Goal: Task Accomplishment & Management: Use online tool/utility

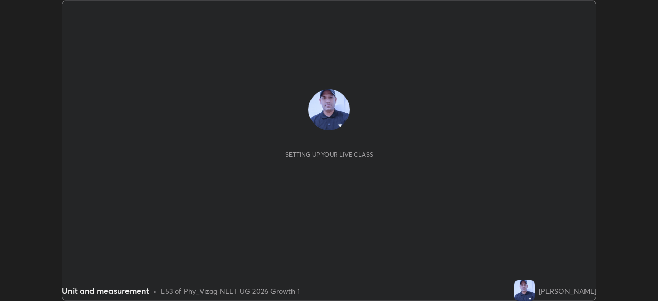
scroll to position [301, 658]
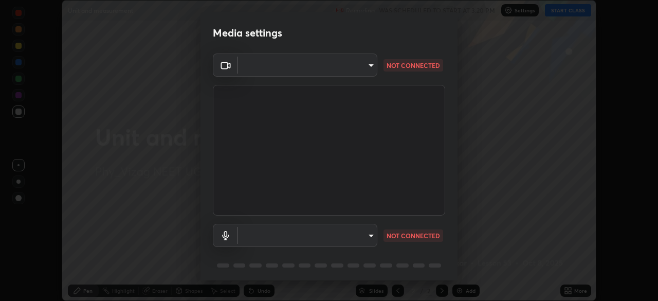
type input "9dfc8a5090e151027bc35a16a4fe033a731e9c0dc6be7320fd00177ef99153e3"
type input "8ea8f7198141c22a5263decdb3ce39ffb80ace65c142a2862a3c03b5b5064fa7"
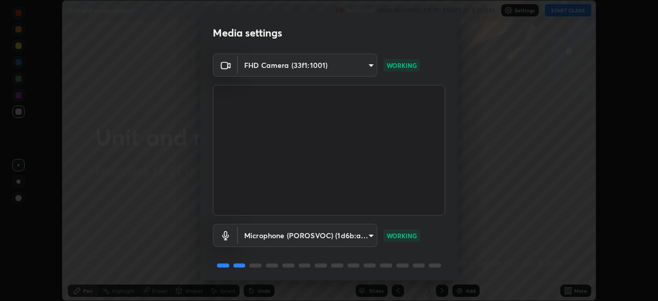
scroll to position [36, 0]
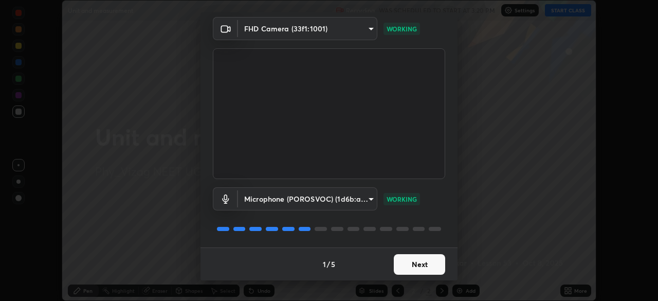
click at [415, 261] on button "Next" at bounding box center [419, 264] width 51 height 21
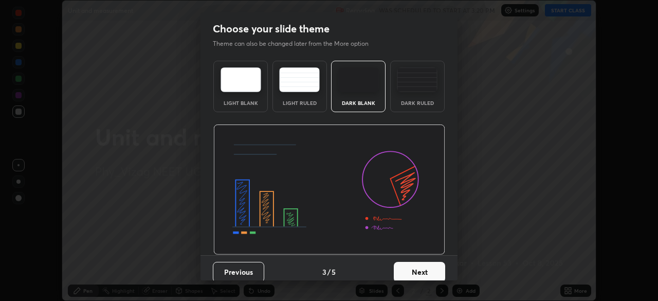
click at [422, 271] on button "Next" at bounding box center [419, 272] width 51 height 21
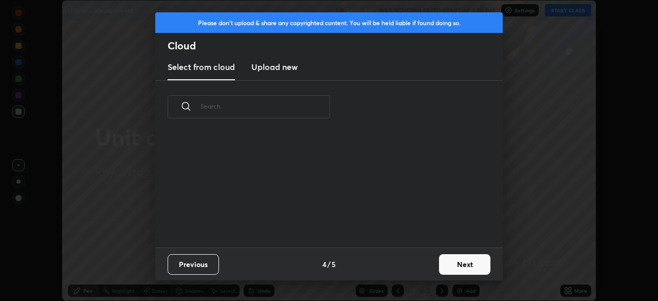
click at [421, 272] on div "Previous 4 / 5 Next" at bounding box center [328, 263] width 347 height 33
click at [451, 260] on button "Next" at bounding box center [464, 264] width 51 height 21
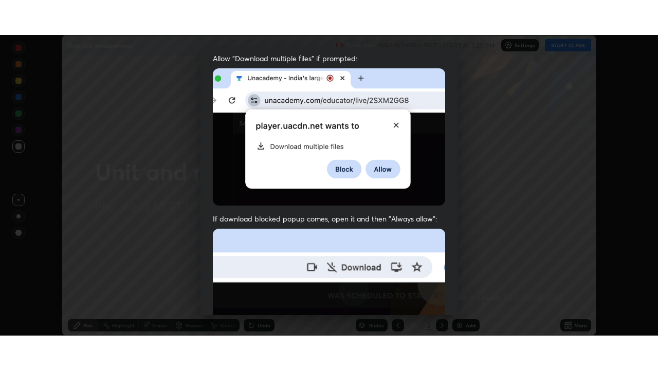
scroll to position [246, 0]
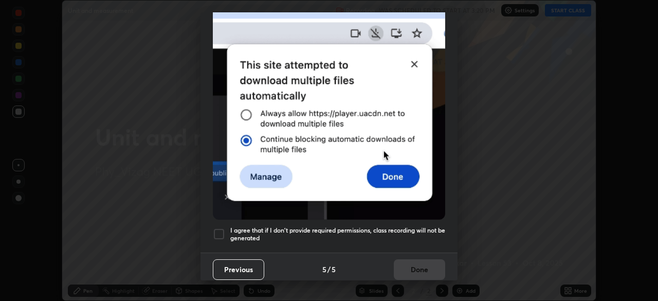
click at [220, 230] on div at bounding box center [219, 234] width 12 height 12
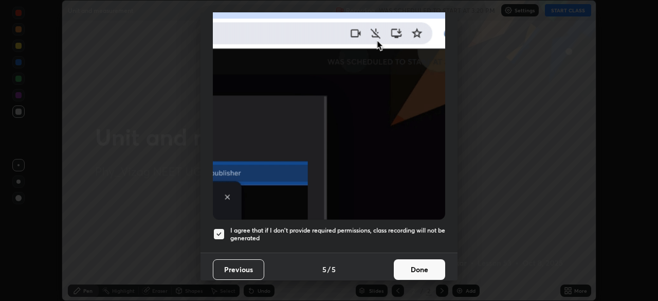
click at [428, 266] on button "Done" at bounding box center [419, 269] width 51 height 21
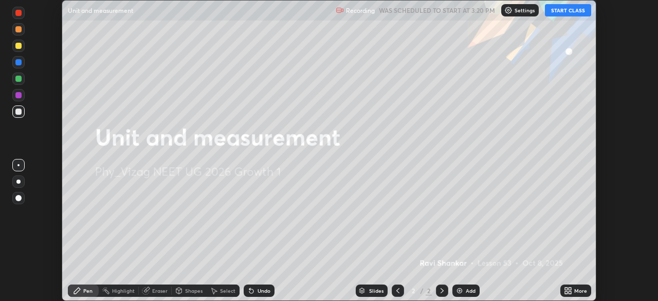
click at [565, 12] on button "START CLASS" at bounding box center [568, 10] width 46 height 12
click at [574, 290] on div "More" at bounding box center [575, 290] width 31 height 12
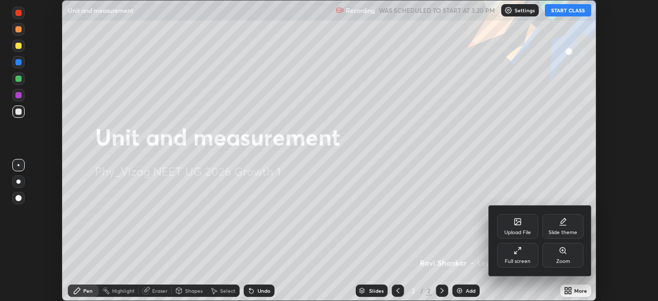
click at [521, 253] on icon at bounding box center [517, 250] width 8 height 8
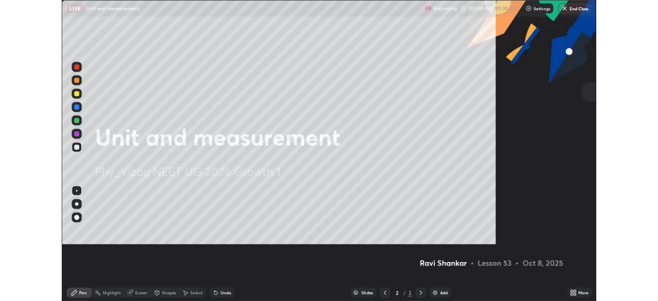
scroll to position [370, 658]
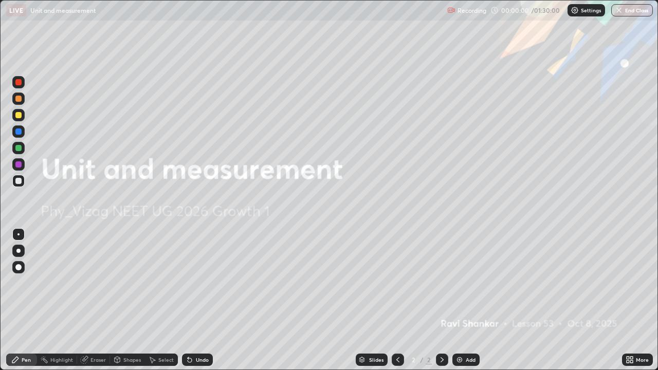
click at [468, 300] on div "Add" at bounding box center [471, 359] width 10 height 5
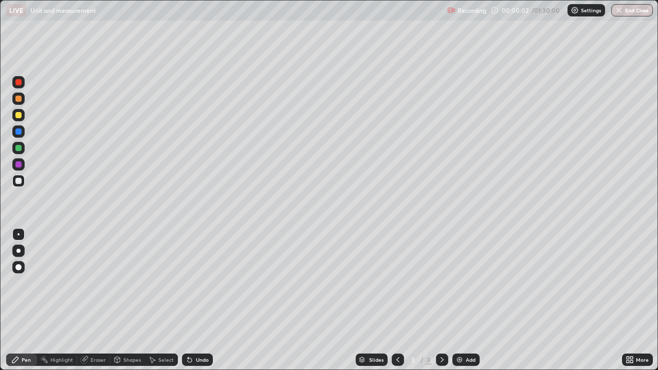
click at [23, 249] on div at bounding box center [18, 251] width 12 height 12
click at [20, 115] on div at bounding box center [18, 115] width 6 height 6
click at [464, 300] on div "Add" at bounding box center [465, 360] width 27 height 12
click at [127, 300] on div "Shapes" at bounding box center [131, 359] width 17 height 5
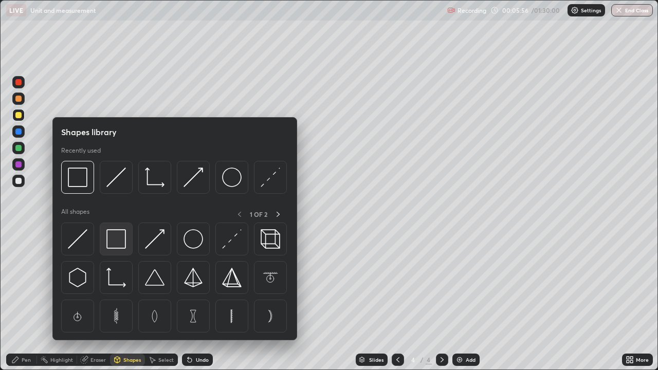
click at [118, 242] on img at bounding box center [116, 239] width 20 height 20
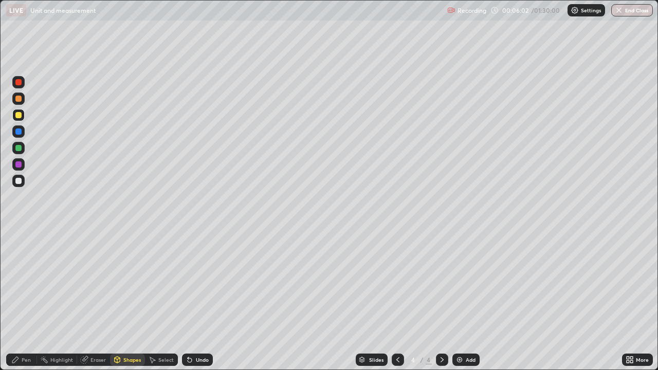
click at [126, 300] on div "Shapes" at bounding box center [131, 359] width 17 height 5
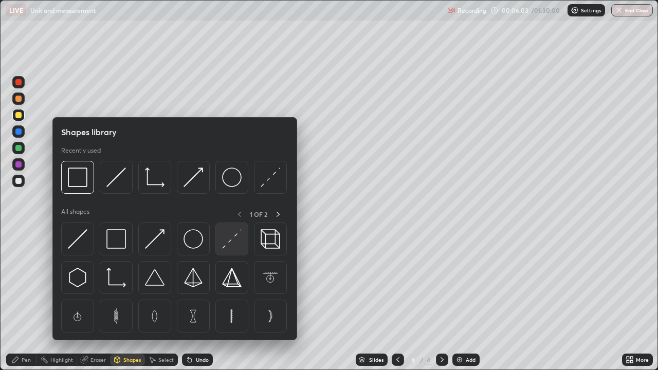
click at [236, 240] on img at bounding box center [232, 239] width 20 height 20
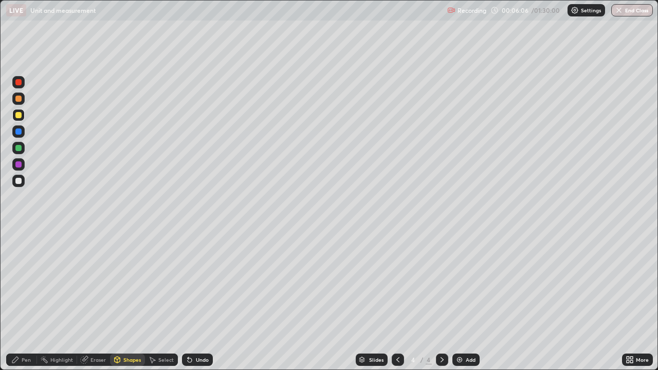
click at [128, 300] on div "Shapes" at bounding box center [127, 360] width 35 height 12
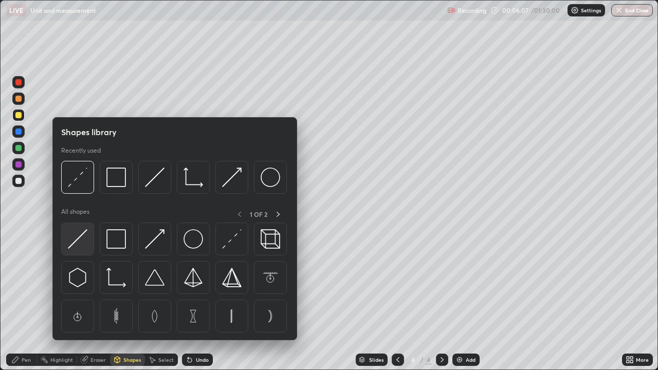
click at [85, 238] on img at bounding box center [78, 239] width 20 height 20
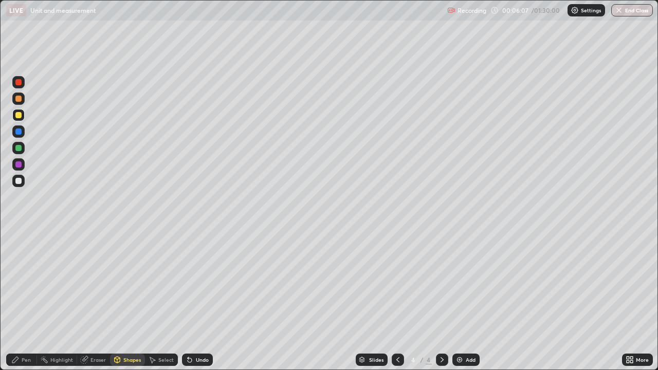
click at [19, 183] on div at bounding box center [18, 181] width 6 height 6
click at [26, 300] on div "Pen" at bounding box center [26, 359] width 9 height 5
click at [20, 116] on div at bounding box center [18, 115] width 6 height 6
click at [397, 300] on icon at bounding box center [398, 360] width 8 height 8
click at [440, 300] on icon at bounding box center [441, 359] width 3 height 5
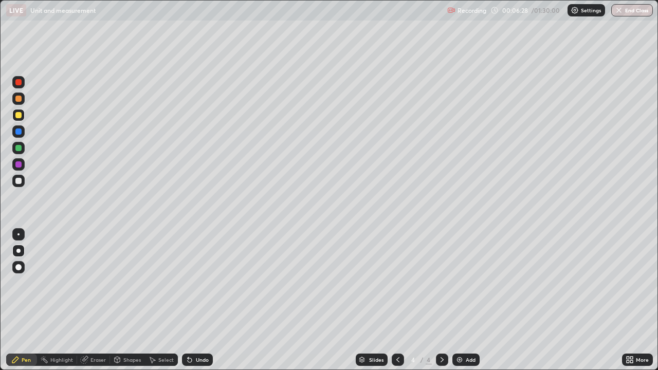
click at [467, 300] on div "Add" at bounding box center [471, 359] width 10 height 5
click at [126, 300] on div "Shapes" at bounding box center [131, 359] width 17 height 5
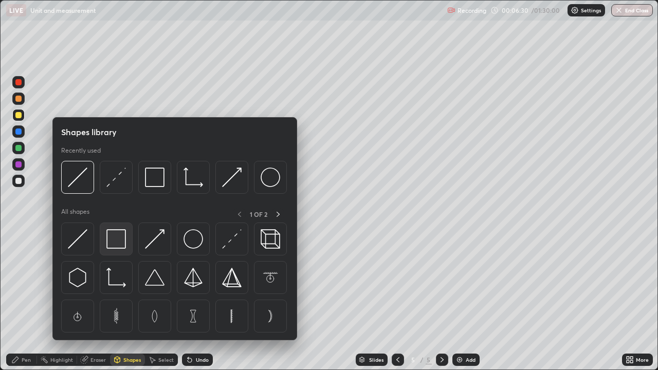
click at [122, 239] on img at bounding box center [116, 239] width 20 height 20
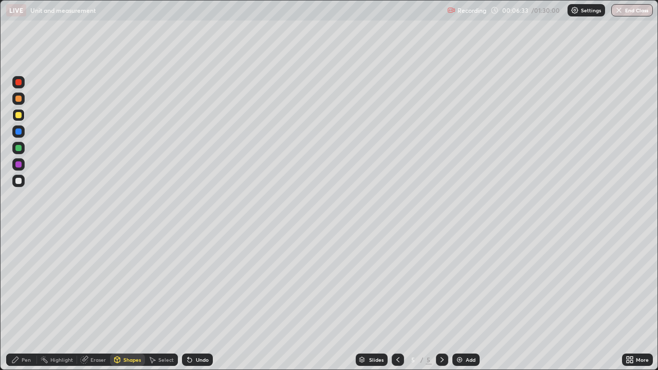
click at [132, 300] on div "Shapes" at bounding box center [131, 359] width 17 height 5
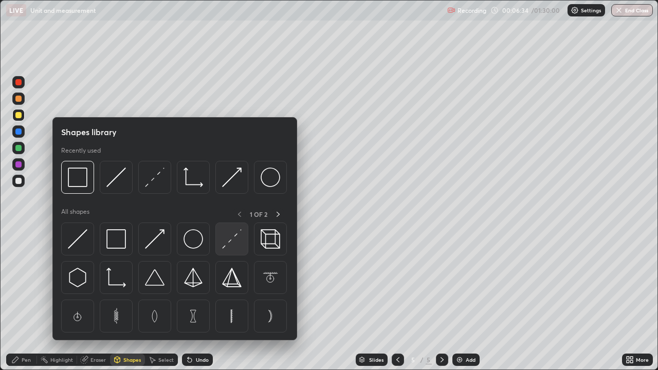
click at [230, 247] on img at bounding box center [232, 239] width 20 height 20
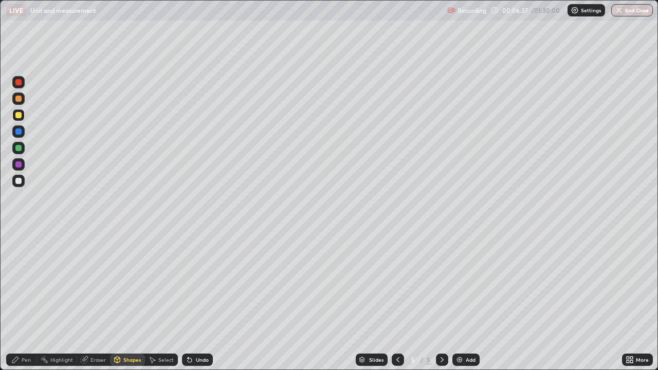
click at [128, 300] on div "Shapes" at bounding box center [131, 359] width 17 height 5
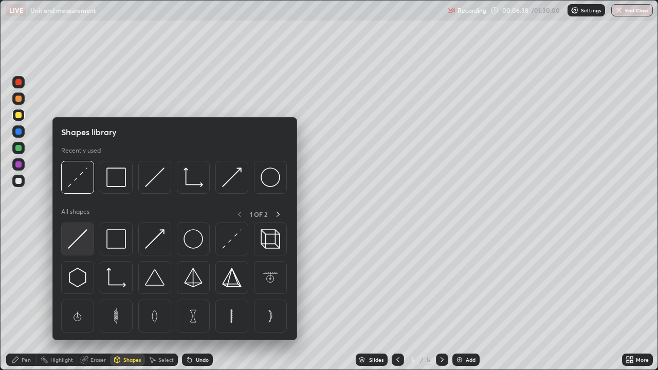
click at [86, 240] on img at bounding box center [78, 239] width 20 height 20
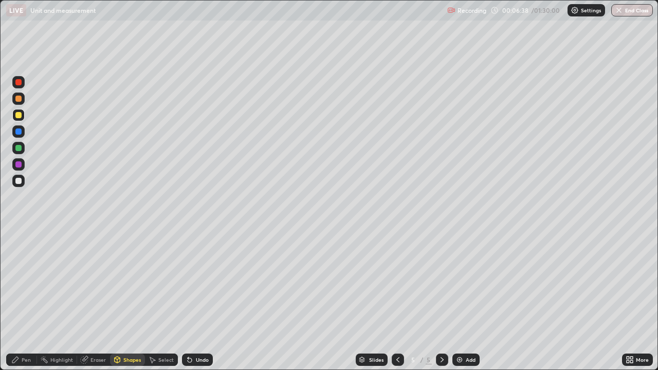
click at [20, 180] on div at bounding box center [18, 181] width 6 height 6
click at [32, 300] on div "Pen" at bounding box center [21, 360] width 31 height 12
click at [466, 300] on div "Add" at bounding box center [471, 359] width 10 height 5
click at [131, 300] on div "Shapes" at bounding box center [131, 359] width 17 height 5
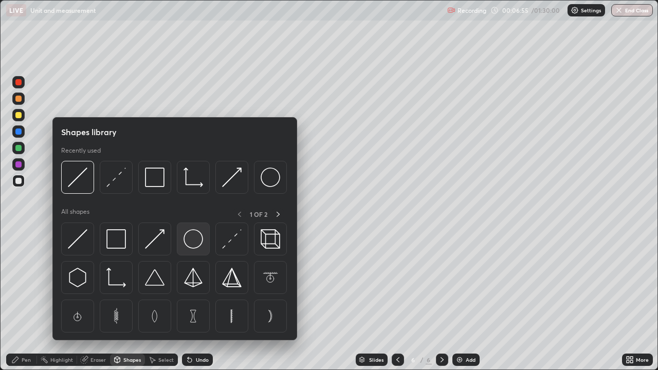
click at [195, 246] on img at bounding box center [193, 239] width 20 height 20
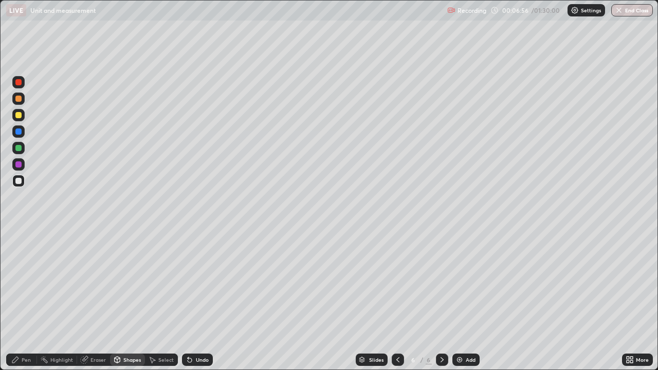
click at [20, 114] on div at bounding box center [18, 115] width 6 height 6
click at [24, 300] on div "Pen" at bounding box center [26, 359] width 9 height 5
click at [20, 267] on div at bounding box center [18, 267] width 6 height 6
click at [20, 114] on div at bounding box center [18, 115] width 6 height 6
click at [205, 300] on div "Undo" at bounding box center [202, 359] width 13 height 5
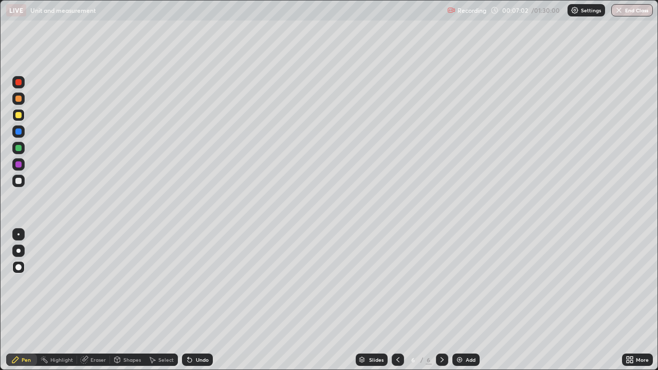
click at [123, 300] on div "Shapes" at bounding box center [131, 359] width 17 height 5
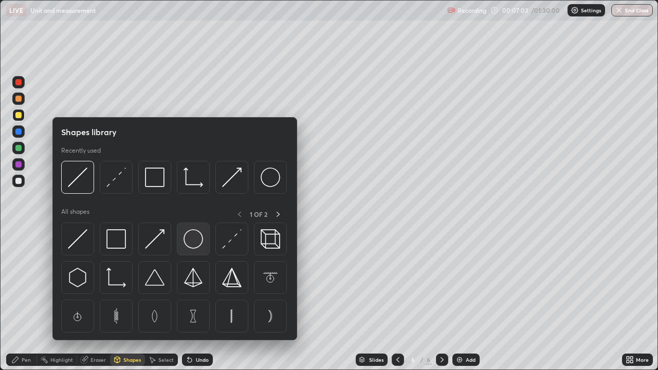
click at [197, 244] on img at bounding box center [193, 239] width 20 height 20
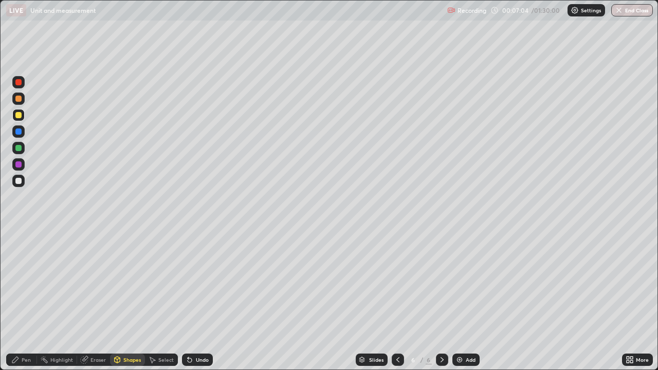
click at [17, 179] on div at bounding box center [18, 181] width 6 height 6
click at [127, 300] on div "Shapes" at bounding box center [131, 359] width 17 height 5
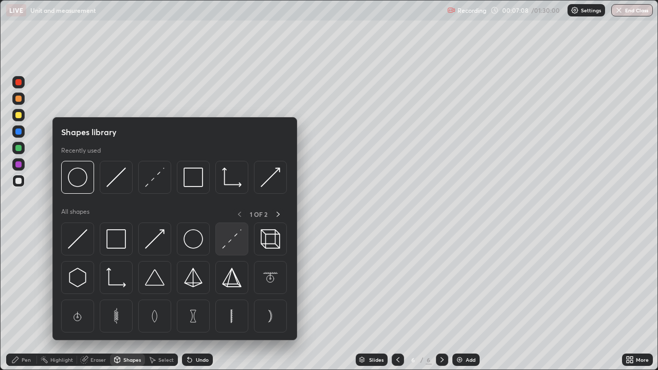
click at [235, 241] on img at bounding box center [232, 239] width 20 height 20
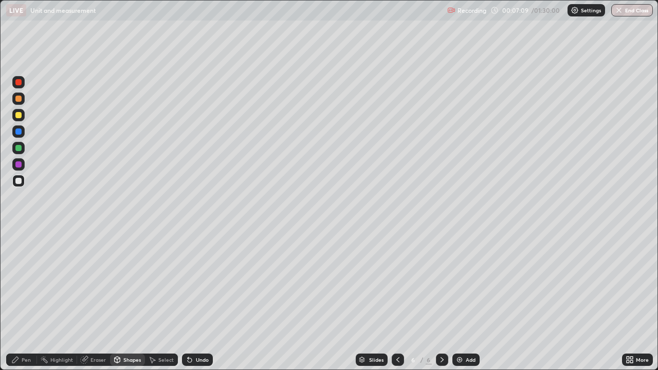
click at [21, 130] on div at bounding box center [18, 131] width 6 height 6
click at [25, 300] on div "Pen" at bounding box center [26, 359] width 9 height 5
click at [21, 182] on div at bounding box center [18, 181] width 6 height 6
click at [19, 251] on div at bounding box center [18, 251] width 4 height 4
click at [127, 300] on div "Shapes" at bounding box center [131, 359] width 17 height 5
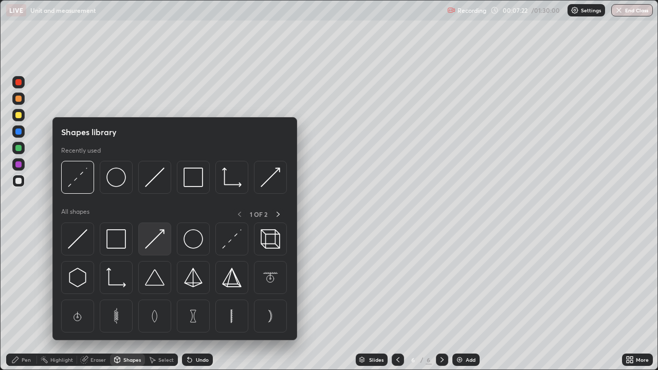
click at [158, 242] on img at bounding box center [155, 239] width 20 height 20
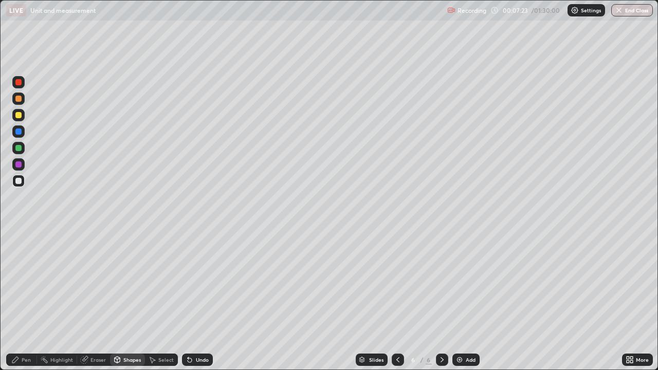
click at [19, 148] on div at bounding box center [18, 148] width 6 height 6
click at [23, 300] on div "Pen" at bounding box center [26, 359] width 9 height 5
click at [19, 181] on div at bounding box center [18, 181] width 6 height 6
click at [466, 300] on div "Add" at bounding box center [465, 360] width 27 height 12
click at [20, 180] on div at bounding box center [18, 181] width 6 height 6
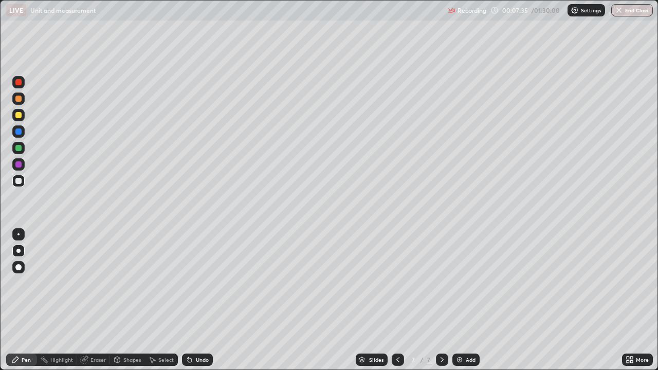
click at [131, 300] on div "Shapes" at bounding box center [131, 359] width 17 height 5
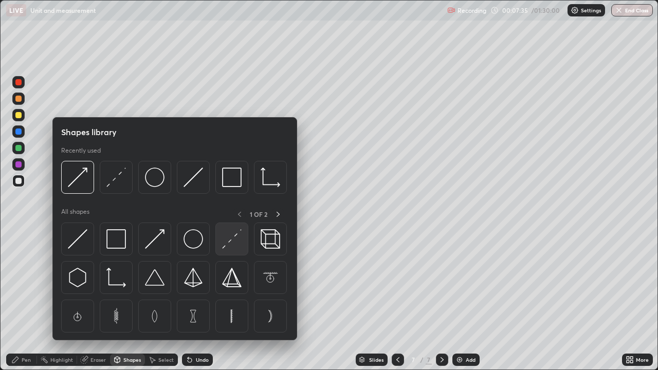
click at [233, 248] on img at bounding box center [232, 239] width 20 height 20
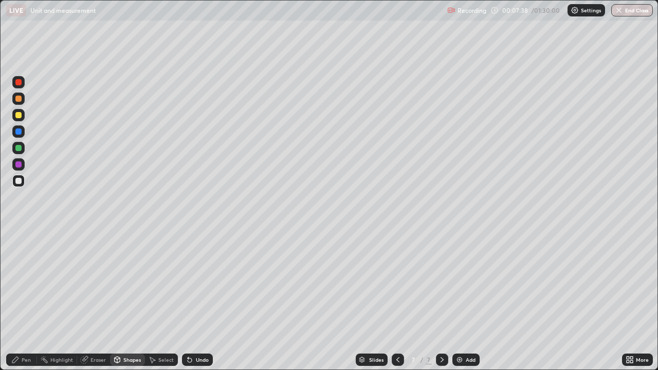
click at [22, 300] on div "Pen" at bounding box center [26, 359] width 9 height 5
click at [21, 116] on div at bounding box center [18, 115] width 6 height 6
click at [121, 300] on div "Shapes" at bounding box center [127, 360] width 35 height 12
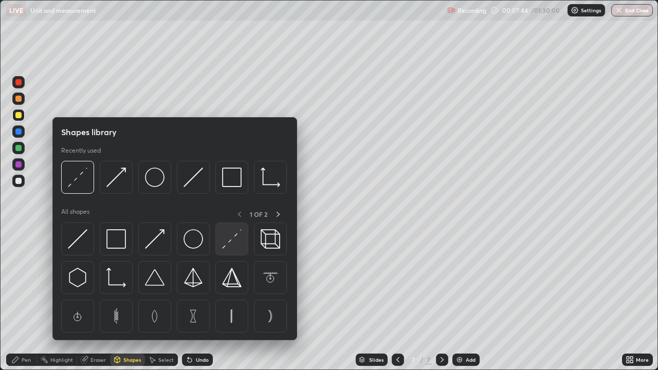
click at [234, 245] on img at bounding box center [232, 239] width 20 height 20
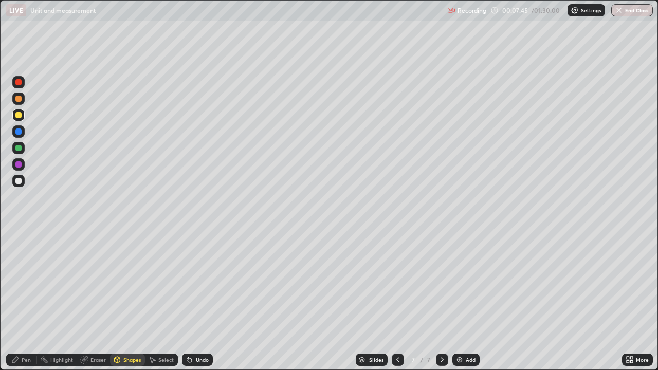
click at [20, 131] on div at bounding box center [18, 131] width 6 height 6
click at [20, 96] on div at bounding box center [18, 99] width 6 height 6
click at [120, 300] on icon at bounding box center [117, 360] width 8 height 8
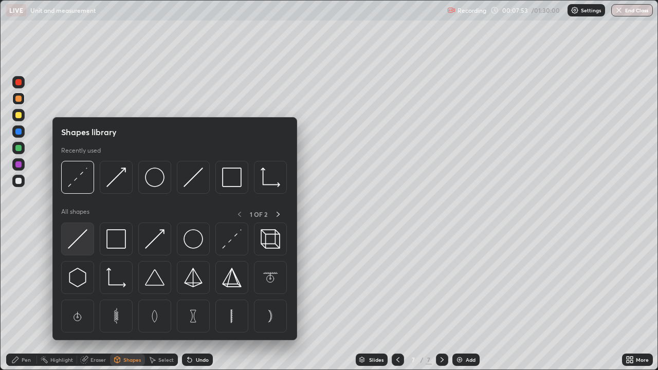
click at [82, 238] on img at bounding box center [78, 239] width 20 height 20
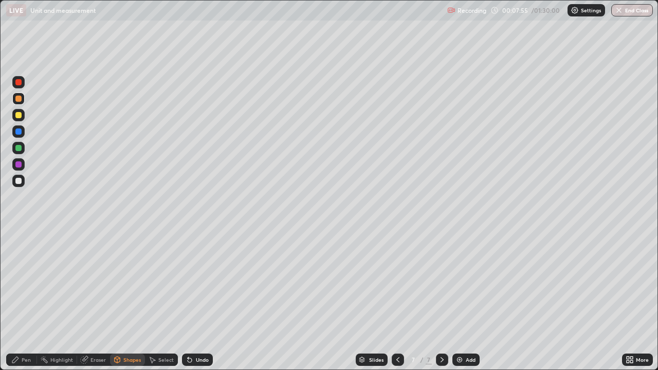
click at [18, 300] on icon at bounding box center [15, 360] width 6 height 6
click at [21, 181] on div at bounding box center [18, 181] width 6 height 6
click at [462, 300] on img at bounding box center [459, 360] width 8 height 8
click at [19, 115] on div at bounding box center [18, 115] width 6 height 6
click at [19, 181] on div at bounding box center [18, 181] width 6 height 6
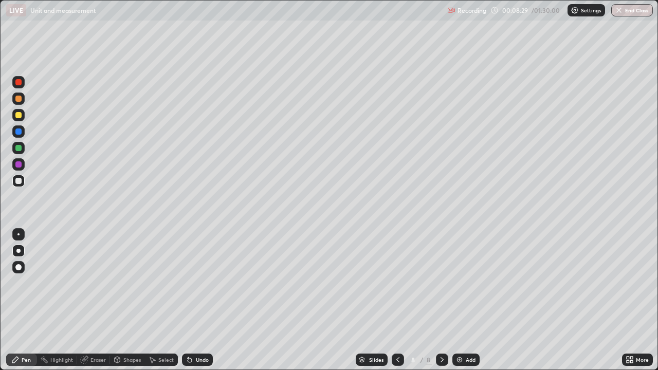
click at [130, 300] on div "Shapes" at bounding box center [131, 359] width 17 height 5
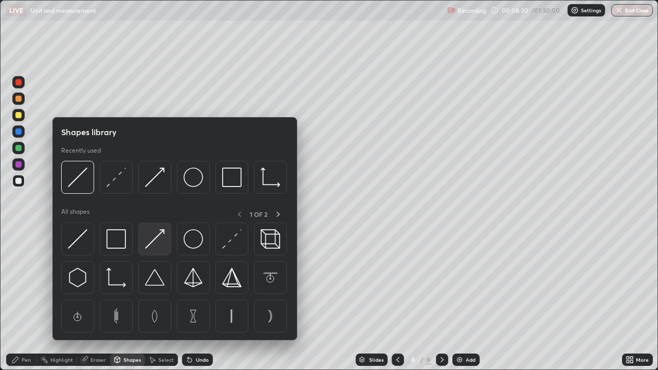
click at [160, 246] on img at bounding box center [155, 239] width 20 height 20
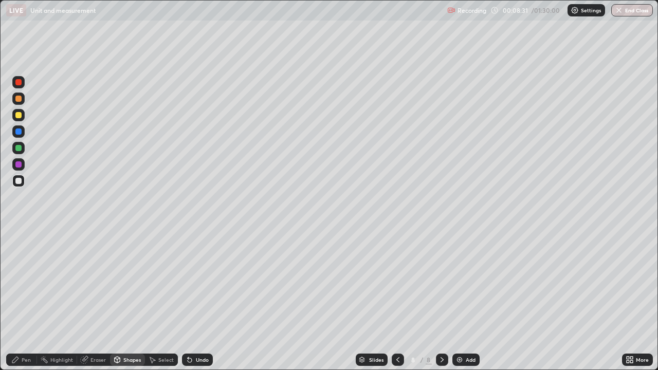
click at [17, 127] on div at bounding box center [18, 131] width 12 height 12
click at [20, 115] on div at bounding box center [18, 115] width 6 height 6
click at [196, 300] on div "Undo" at bounding box center [202, 359] width 13 height 5
click at [21, 87] on div at bounding box center [18, 82] width 12 height 12
click at [19, 300] on icon at bounding box center [15, 360] width 8 height 8
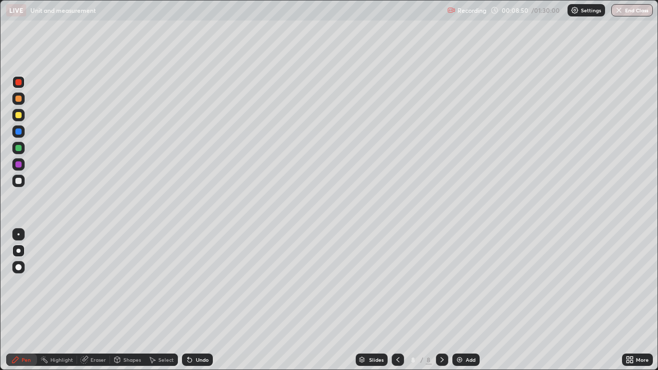
click at [20, 145] on div at bounding box center [18, 148] width 6 height 6
click at [397, 300] on icon at bounding box center [398, 360] width 8 height 8
click at [392, 300] on div at bounding box center [398, 360] width 12 height 12
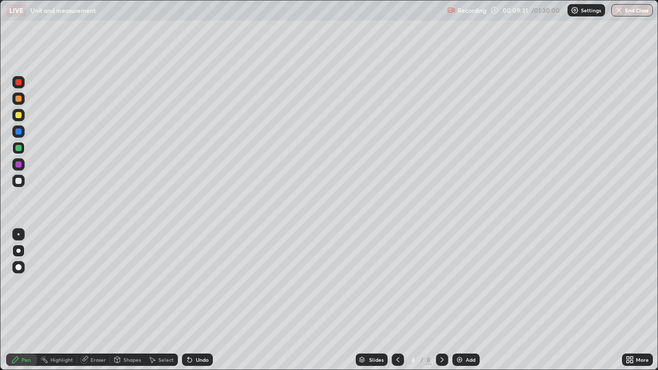
click at [397, 300] on icon at bounding box center [398, 360] width 8 height 8
click at [23, 182] on div at bounding box center [18, 181] width 12 height 12
click at [132, 300] on div "Shapes" at bounding box center [131, 359] width 17 height 5
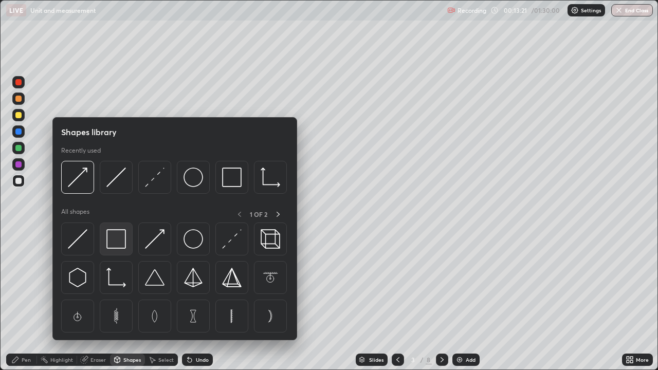
click at [123, 238] on img at bounding box center [116, 239] width 20 height 20
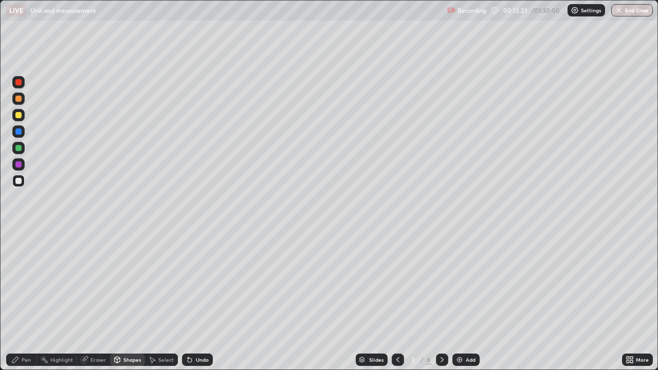
click at [24, 300] on div "Pen" at bounding box center [21, 360] width 31 height 12
click at [19, 115] on div at bounding box center [18, 115] width 6 height 6
click at [94, 300] on div "Eraser" at bounding box center [93, 360] width 33 height 12
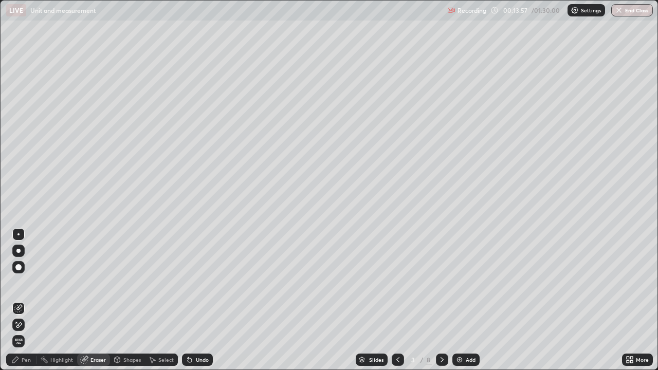
click at [22, 300] on div "Pen" at bounding box center [26, 359] width 9 height 5
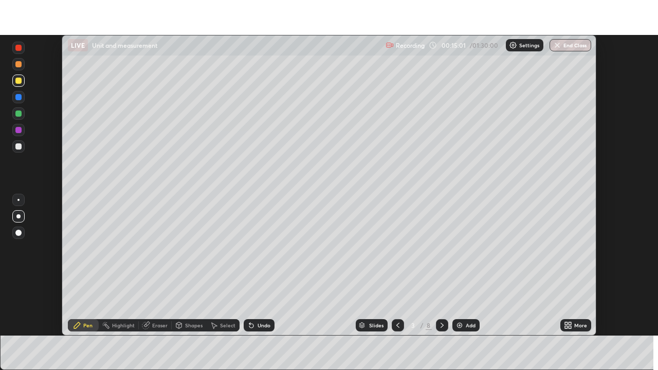
scroll to position [51095, 50738]
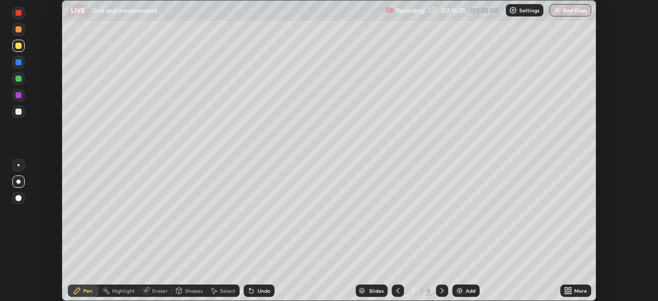
click at [577, 288] on div "More" at bounding box center [580, 290] width 13 height 5
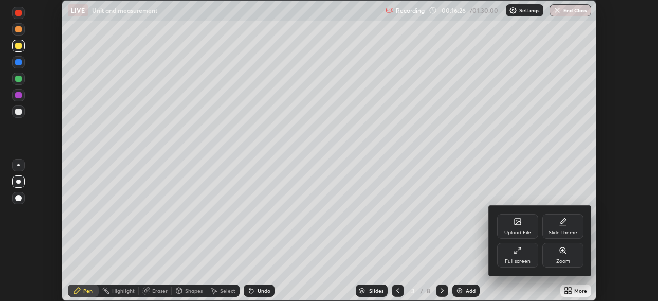
click at [518, 253] on icon at bounding box center [517, 250] width 8 height 8
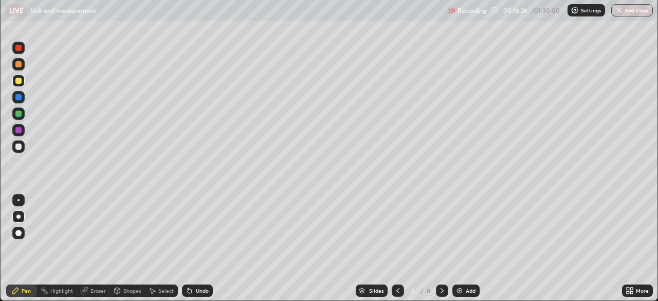
scroll to position [370, 658]
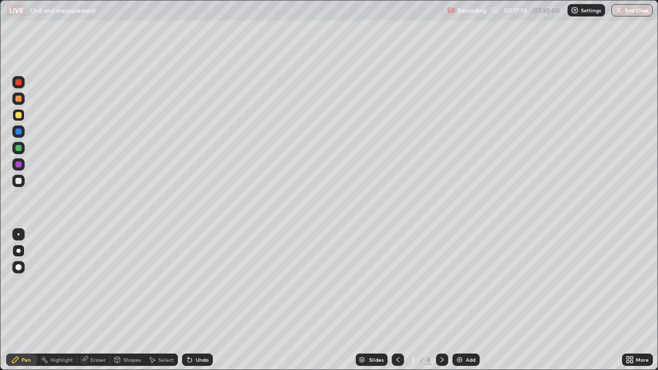
click at [441, 300] on icon at bounding box center [442, 360] width 8 height 8
click at [396, 300] on icon at bounding box center [398, 360] width 8 height 8
click at [440, 300] on icon at bounding box center [442, 360] width 8 height 8
click at [24, 178] on div at bounding box center [18, 181] width 12 height 12
click at [397, 300] on icon at bounding box center [398, 360] width 8 height 8
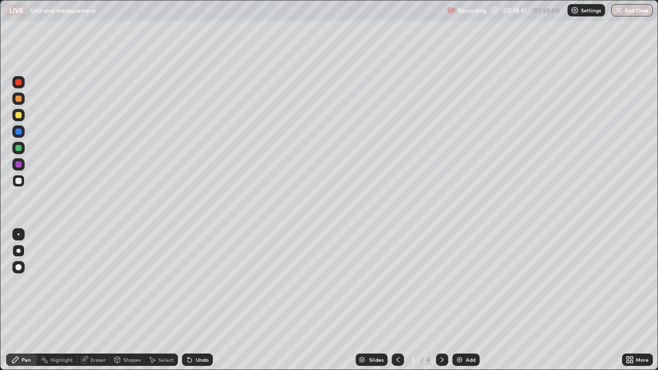
click at [441, 300] on icon at bounding box center [442, 360] width 8 height 8
click at [120, 300] on icon at bounding box center [117, 360] width 8 height 8
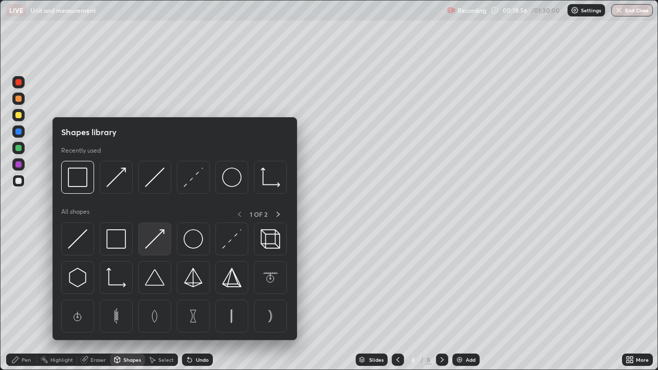
click at [157, 246] on img at bounding box center [155, 239] width 20 height 20
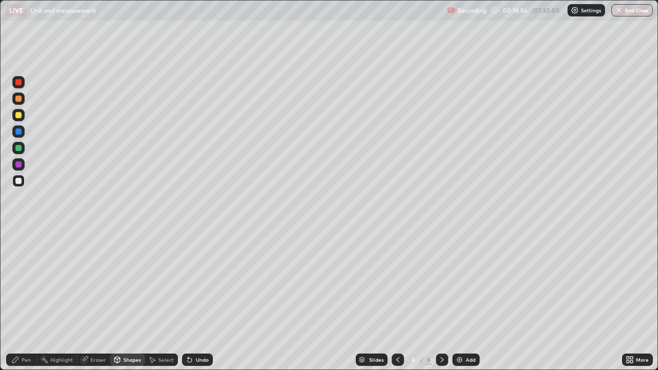
click at [23, 150] on div at bounding box center [18, 148] width 12 height 12
click at [24, 300] on div "Pen" at bounding box center [26, 359] width 9 height 5
click at [21, 115] on div at bounding box center [18, 115] width 6 height 6
click at [19, 99] on div at bounding box center [18, 99] width 6 height 6
click at [18, 180] on div at bounding box center [18, 181] width 6 height 6
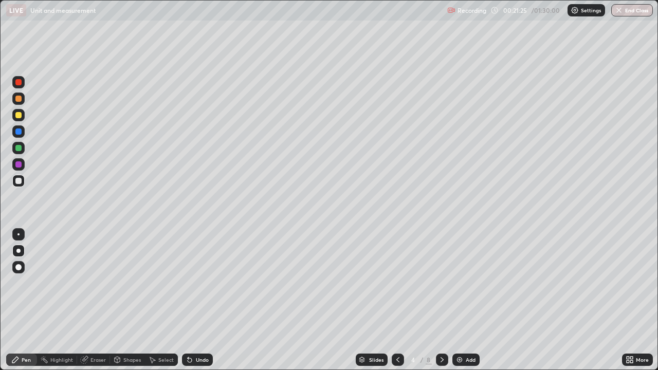
click at [17, 117] on div at bounding box center [18, 115] width 6 height 6
click at [444, 300] on div at bounding box center [442, 360] width 12 height 12
click at [23, 100] on div at bounding box center [18, 99] width 12 height 12
click at [129, 300] on div "Shapes" at bounding box center [131, 359] width 17 height 5
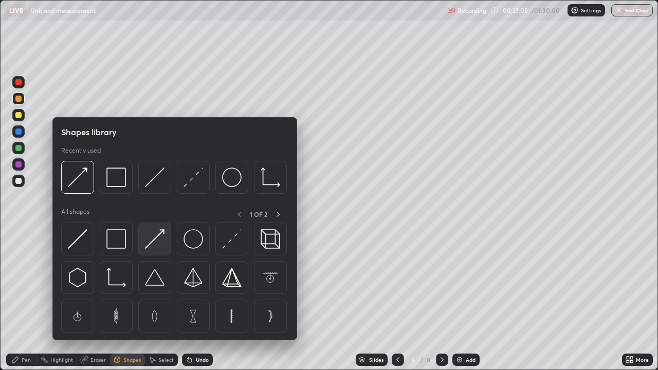
click at [158, 244] on img at bounding box center [155, 239] width 20 height 20
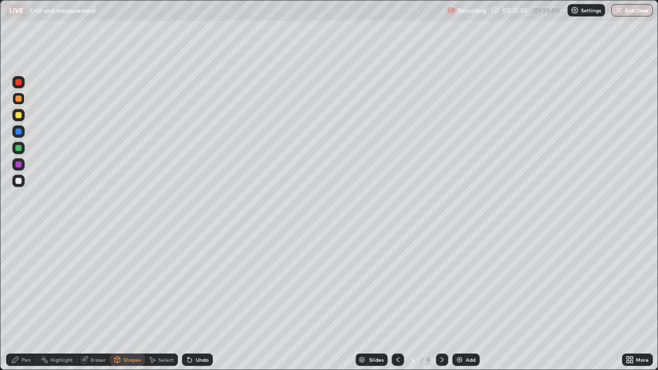
click at [19, 150] on div at bounding box center [18, 148] width 6 height 6
click at [21, 300] on div "Pen" at bounding box center [21, 360] width 31 height 12
click at [20, 178] on div at bounding box center [18, 181] width 6 height 6
click at [20, 130] on div at bounding box center [18, 131] width 6 height 6
click at [19, 115] on div at bounding box center [18, 115] width 6 height 6
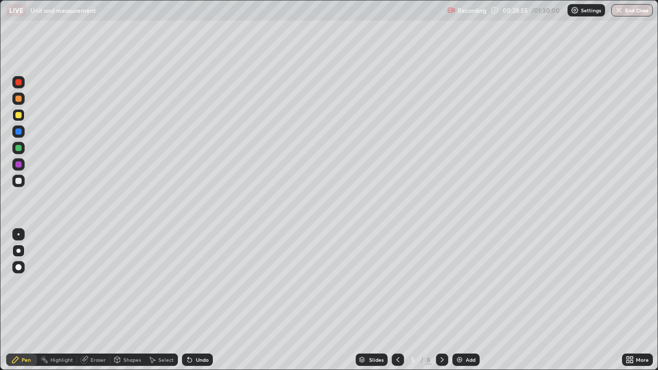
click at [17, 179] on div at bounding box center [18, 181] width 6 height 6
click at [19, 99] on div at bounding box center [18, 99] width 6 height 6
click at [19, 182] on div at bounding box center [18, 181] width 6 height 6
click at [396, 300] on icon at bounding box center [397, 359] width 3 height 5
click at [436, 300] on div at bounding box center [442, 360] width 12 height 12
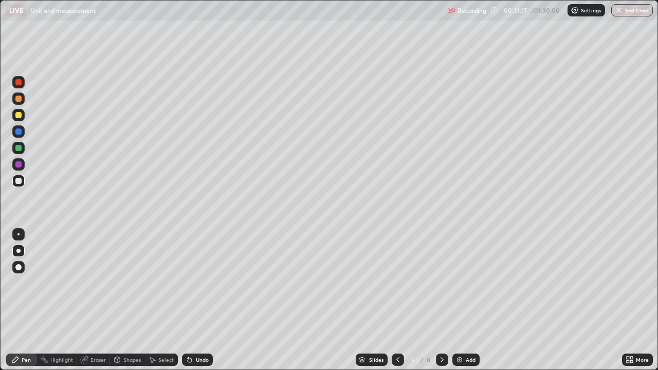
click at [467, 300] on div "Add" at bounding box center [471, 359] width 10 height 5
click at [396, 300] on icon at bounding box center [397, 359] width 3 height 5
click at [440, 300] on icon at bounding box center [441, 359] width 3 height 5
click at [23, 116] on div at bounding box center [18, 115] width 12 height 12
click at [396, 300] on icon at bounding box center [398, 360] width 8 height 8
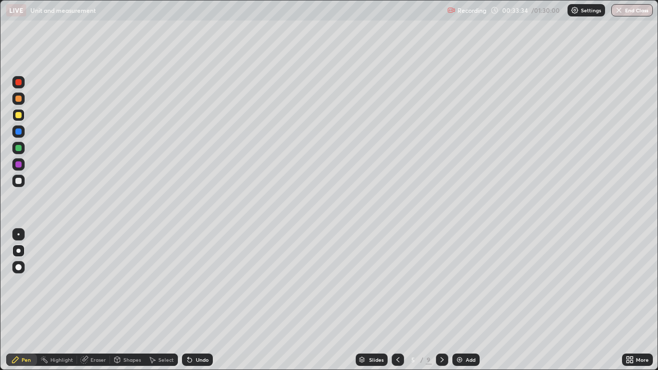
click at [397, 300] on icon at bounding box center [398, 360] width 8 height 8
click at [443, 300] on div at bounding box center [442, 359] width 12 height 21
click at [446, 300] on div at bounding box center [442, 360] width 12 height 12
click at [445, 300] on icon at bounding box center [442, 360] width 8 height 8
click at [17, 132] on div at bounding box center [18, 131] width 6 height 6
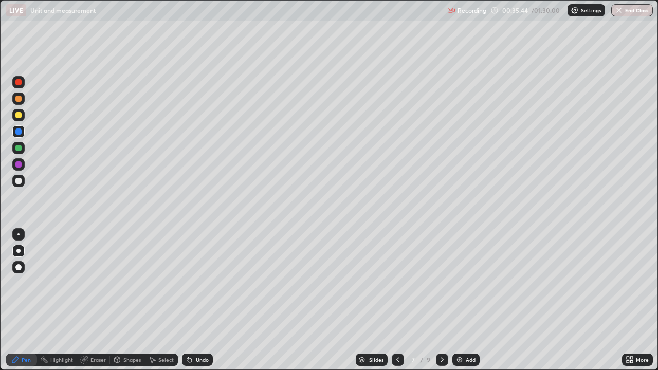
click at [20, 96] on div at bounding box center [18, 99] width 6 height 6
click at [128, 300] on div "Shapes" at bounding box center [131, 359] width 17 height 5
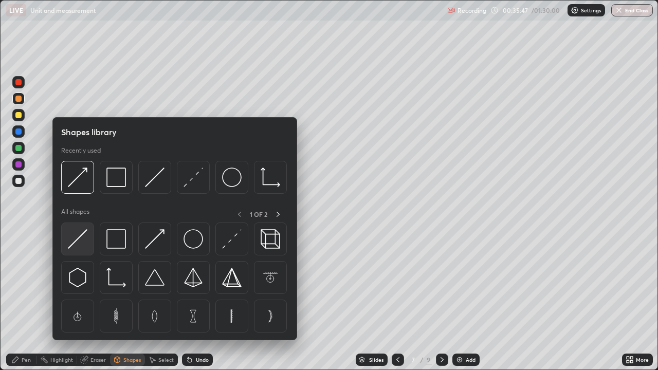
click at [81, 238] on img at bounding box center [78, 239] width 20 height 20
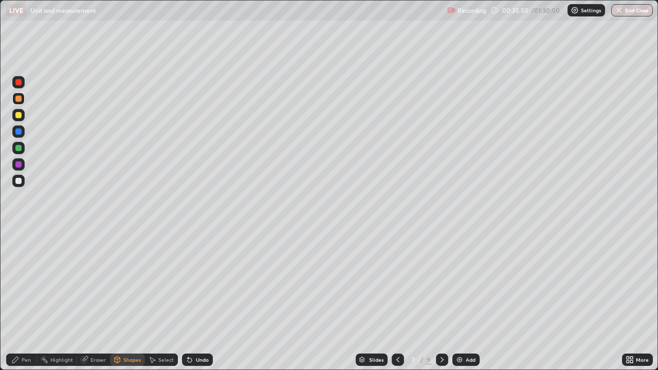
click at [22, 300] on div "Pen" at bounding box center [26, 359] width 9 height 5
click at [202, 300] on div "Undo" at bounding box center [202, 359] width 13 height 5
click at [191, 300] on icon at bounding box center [190, 360] width 8 height 8
click at [190, 300] on div "Undo" at bounding box center [197, 360] width 31 height 12
click at [191, 300] on div "Undo" at bounding box center [197, 360] width 31 height 12
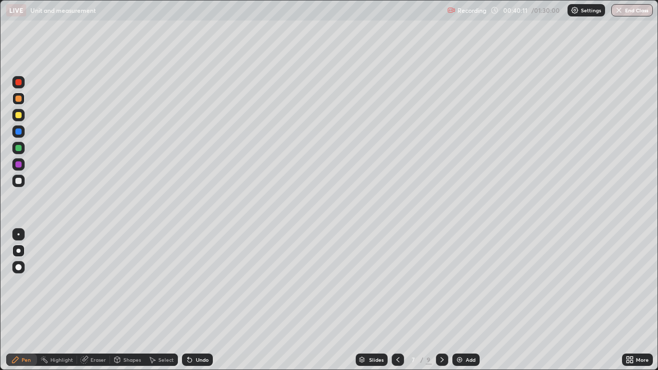
click at [20, 183] on div at bounding box center [18, 181] width 6 height 6
click at [20, 130] on div at bounding box center [18, 131] width 6 height 6
click at [21, 115] on div at bounding box center [18, 115] width 6 height 6
click at [441, 300] on icon at bounding box center [442, 360] width 8 height 8
click at [196, 300] on div "Undo" at bounding box center [202, 359] width 13 height 5
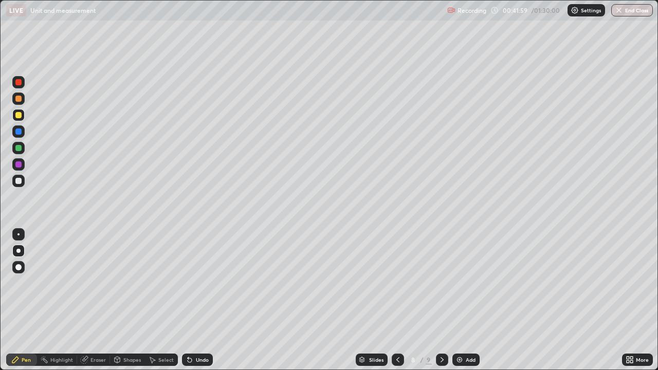
click at [196, 300] on div "Undo" at bounding box center [202, 359] width 13 height 5
click at [202, 300] on div "Undo" at bounding box center [197, 360] width 31 height 12
click at [130, 300] on div "Shapes" at bounding box center [131, 359] width 17 height 5
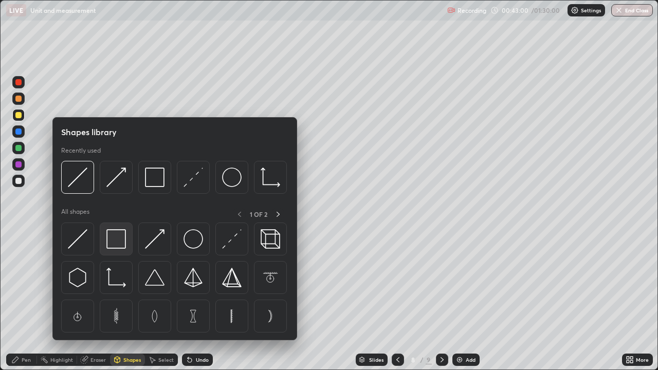
click at [117, 238] on img at bounding box center [116, 239] width 20 height 20
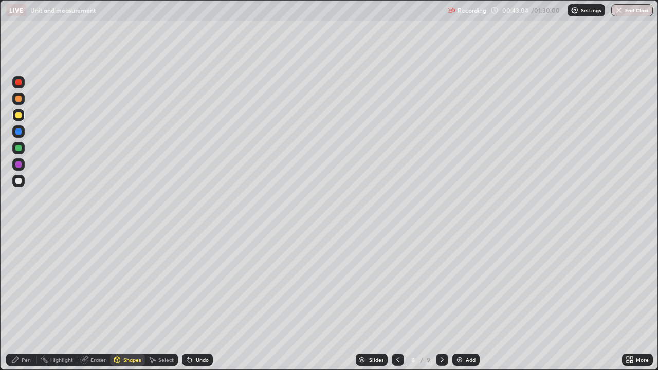
click at [15, 300] on div "Pen" at bounding box center [21, 360] width 31 height 12
click at [466, 300] on div "Add" at bounding box center [471, 359] width 10 height 5
click at [123, 300] on div "Shapes" at bounding box center [131, 359] width 17 height 5
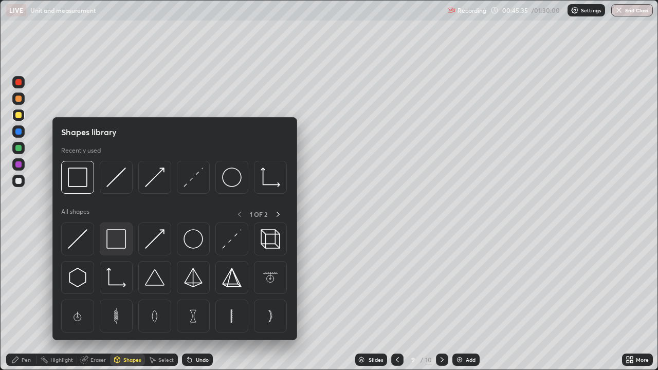
click at [120, 240] on img at bounding box center [116, 239] width 20 height 20
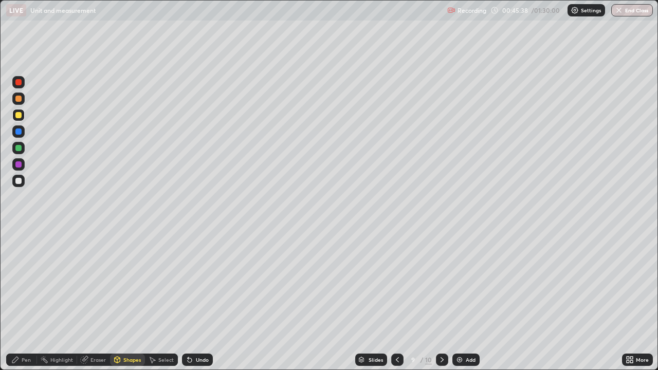
click at [132, 300] on div "Shapes" at bounding box center [131, 359] width 17 height 5
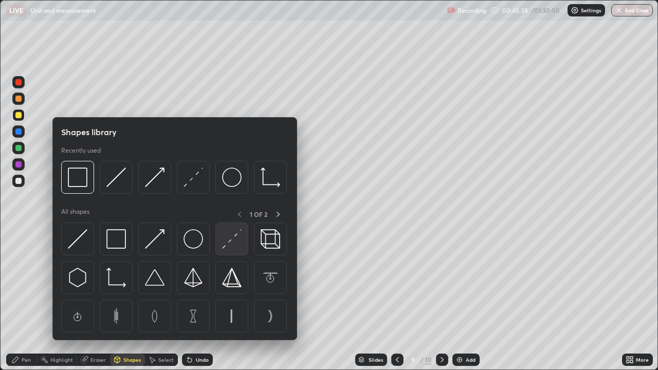
click at [231, 242] on img at bounding box center [232, 239] width 20 height 20
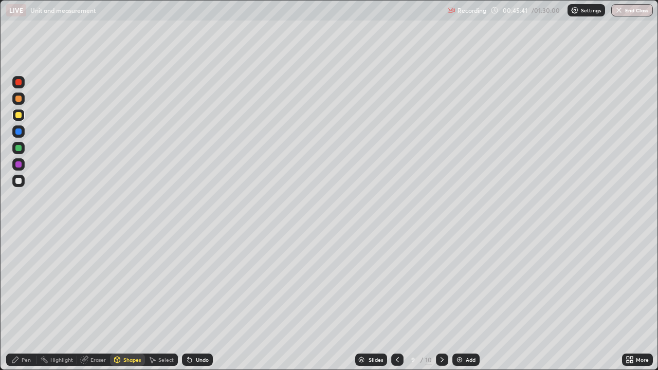
click at [26, 300] on div "Pen" at bounding box center [26, 359] width 9 height 5
click at [122, 300] on div "Shapes" at bounding box center [127, 360] width 35 height 12
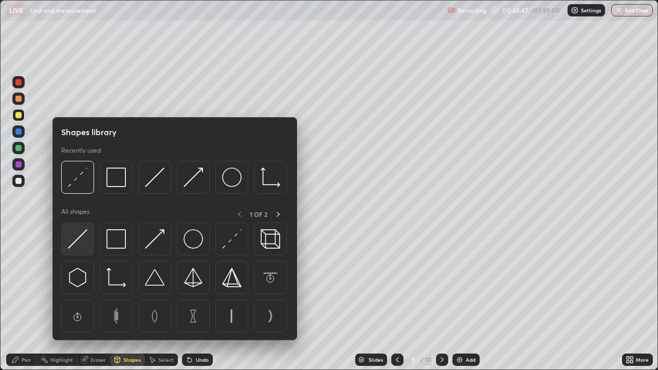
click at [84, 235] on img at bounding box center [78, 239] width 20 height 20
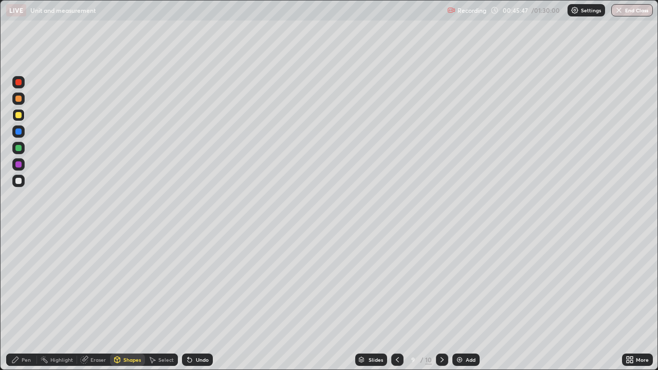
click at [20, 181] on div at bounding box center [18, 181] width 6 height 6
click at [21, 300] on div "Pen" at bounding box center [21, 360] width 31 height 12
click at [122, 300] on div "Shapes" at bounding box center [127, 360] width 35 height 12
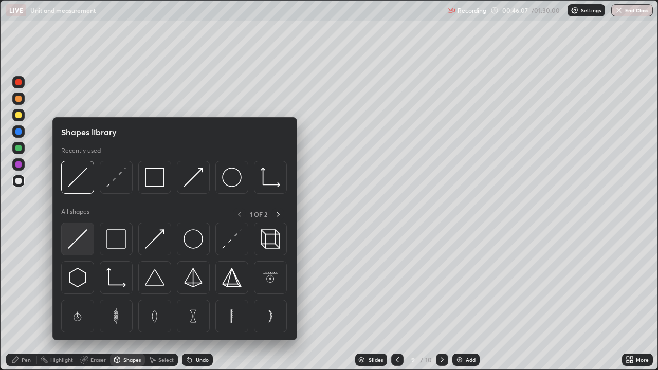
click at [79, 244] on img at bounding box center [78, 239] width 20 height 20
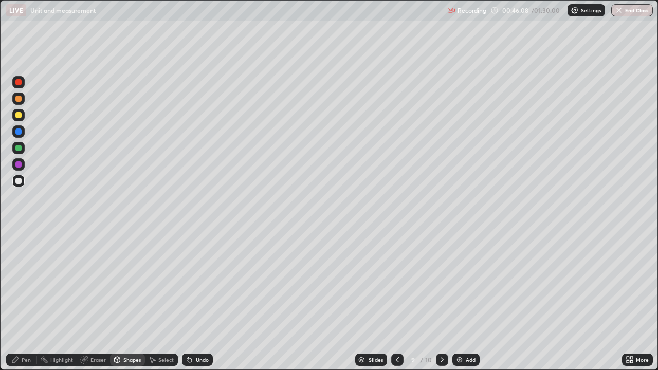
click at [20, 101] on div at bounding box center [18, 99] width 6 height 6
click at [202, 300] on div "Undo" at bounding box center [202, 359] width 13 height 5
click at [27, 300] on div "Pen" at bounding box center [26, 359] width 9 height 5
click at [21, 181] on div at bounding box center [18, 181] width 6 height 6
click at [441, 300] on div at bounding box center [442, 360] width 12 height 12
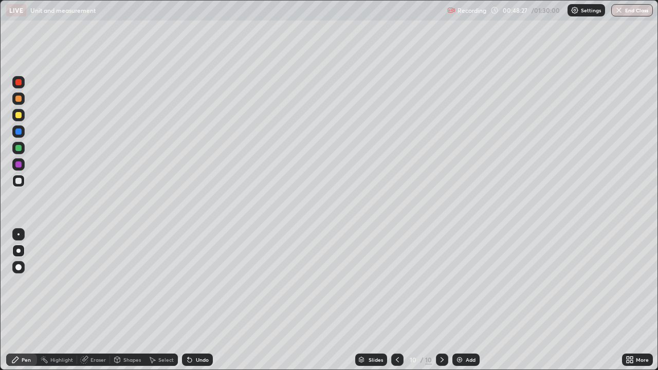
click at [396, 300] on icon at bounding box center [397, 360] width 8 height 8
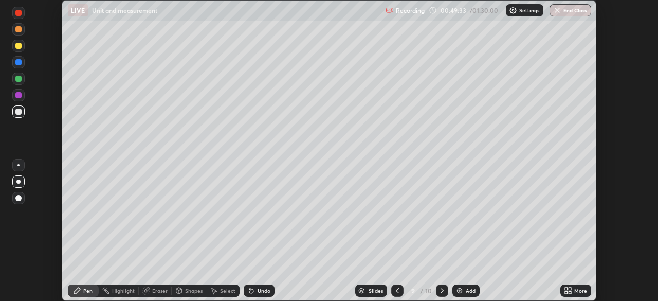
scroll to position [51095, 50738]
